Goal: Information Seeking & Learning: Learn about a topic

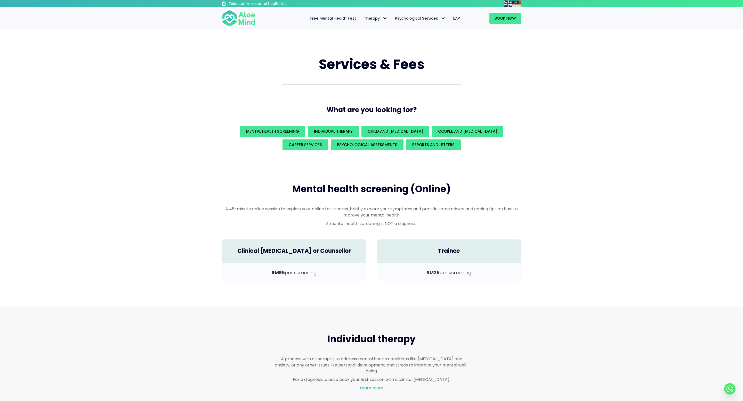
click at [566, 100] on div "Services & Fees What are you looking for? Mental Health Screening Individual Th…" at bounding box center [371, 168] width 743 height 278
